Goal: Task Accomplishment & Management: Manage account settings

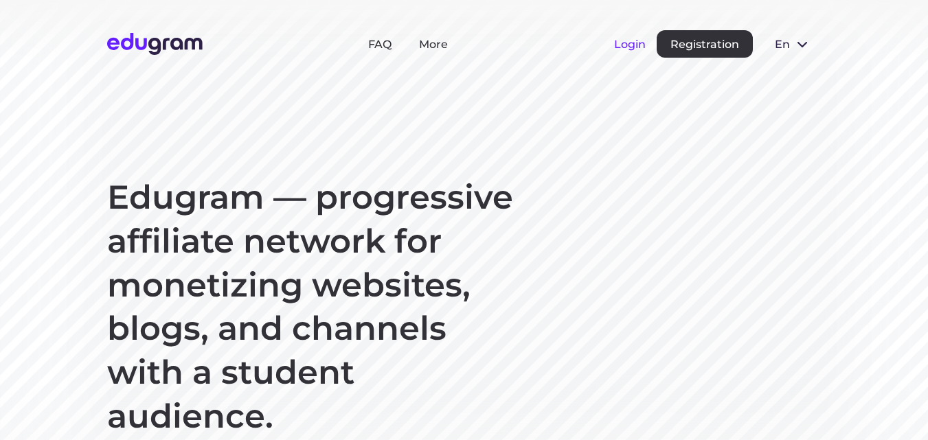
click at [626, 41] on button "Login" at bounding box center [630, 44] width 32 height 13
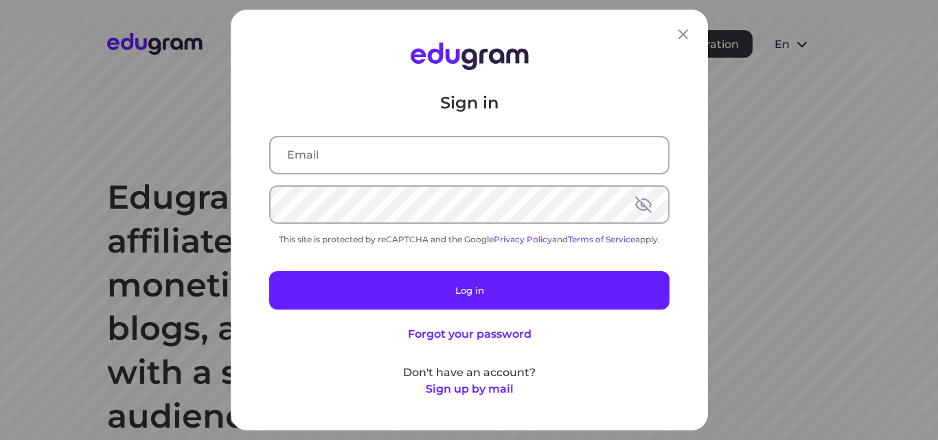
type input "[EMAIL_ADDRESS][DOMAIN_NAME]"
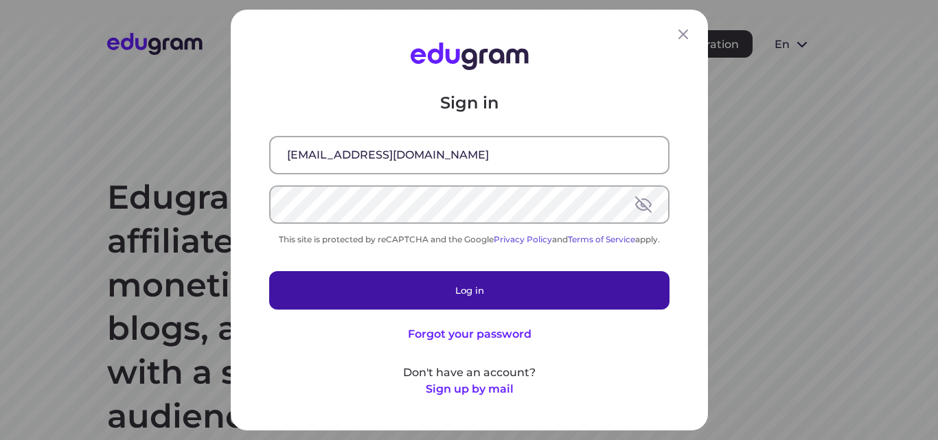
click at [477, 286] on button "Log in" at bounding box center [469, 290] width 400 height 38
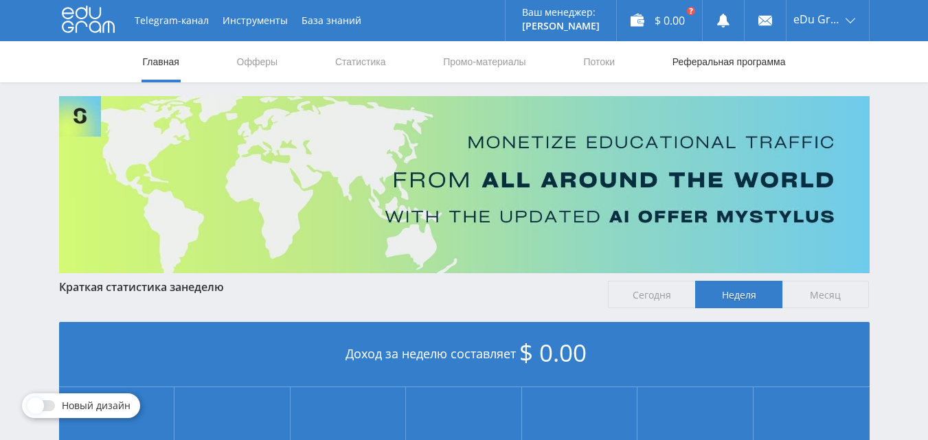
click at [750, 62] on link "Реферальная программа" at bounding box center [729, 61] width 116 height 41
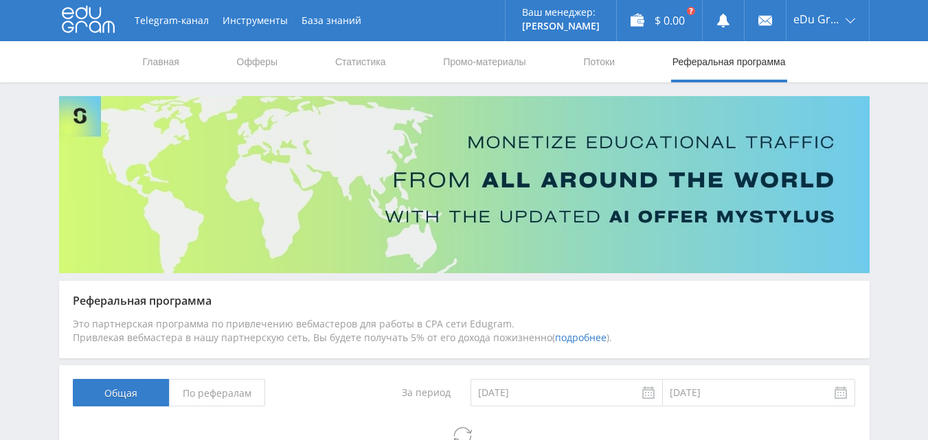
scroll to position [178, 0]
